Goal: Task Accomplishment & Management: Complete application form

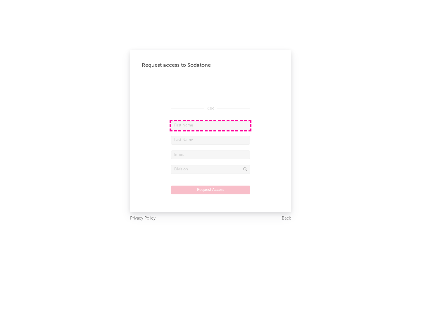
click at [211, 125] on input "text" at bounding box center [210, 125] width 79 height 9
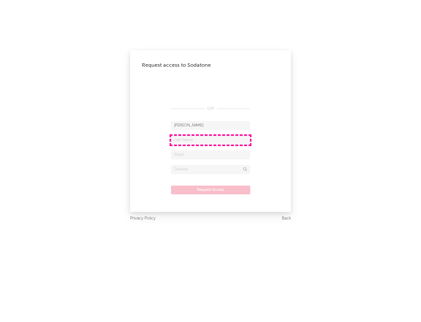
type input "[PERSON_NAME]"
click at [211, 140] on input "text" at bounding box center [210, 140] width 79 height 9
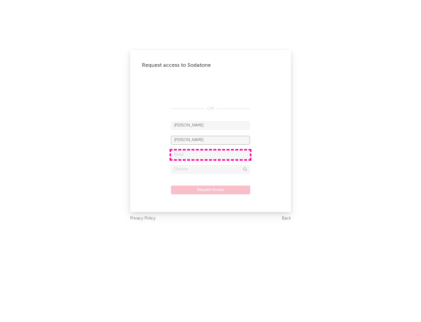
type input "[PERSON_NAME]"
click at [211, 154] on input "text" at bounding box center [210, 154] width 79 height 9
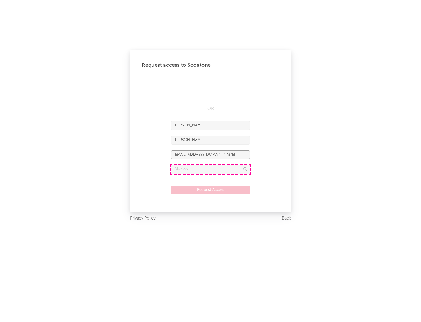
type input "[EMAIL_ADDRESS][DOMAIN_NAME]"
click at [211, 169] on input "text" at bounding box center [210, 169] width 79 height 9
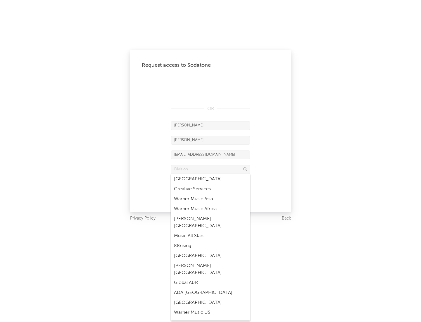
click at [209, 231] on div "Music All Stars" at bounding box center [210, 236] width 79 height 10
type input "Music All Stars"
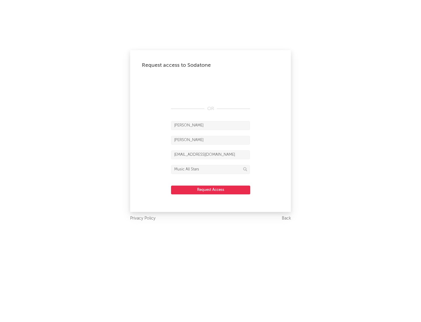
click at [211, 190] on button "Request Access" at bounding box center [210, 189] width 79 height 9
